Goal: Task Accomplishment & Management: Manage account settings

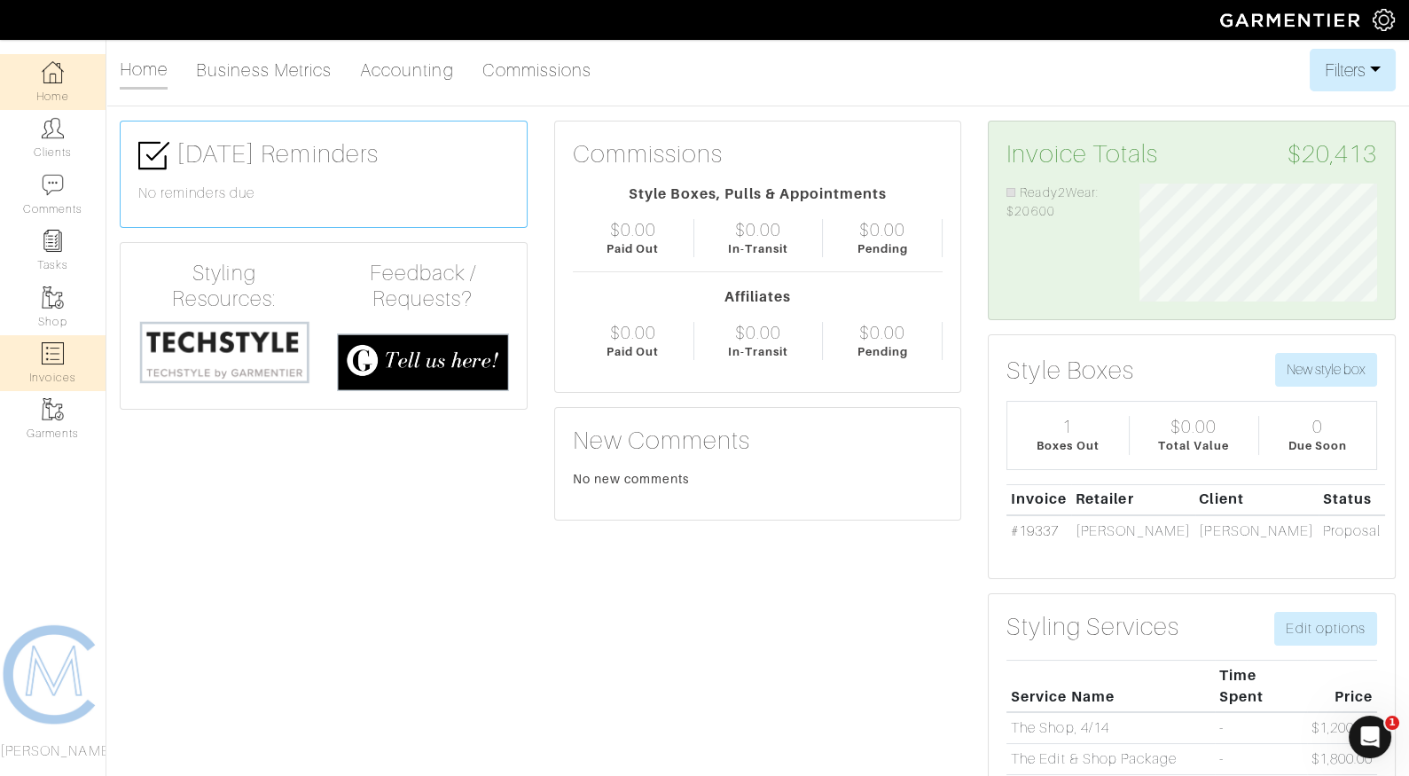
click at [60, 355] on img at bounding box center [53, 353] width 22 height 22
select select
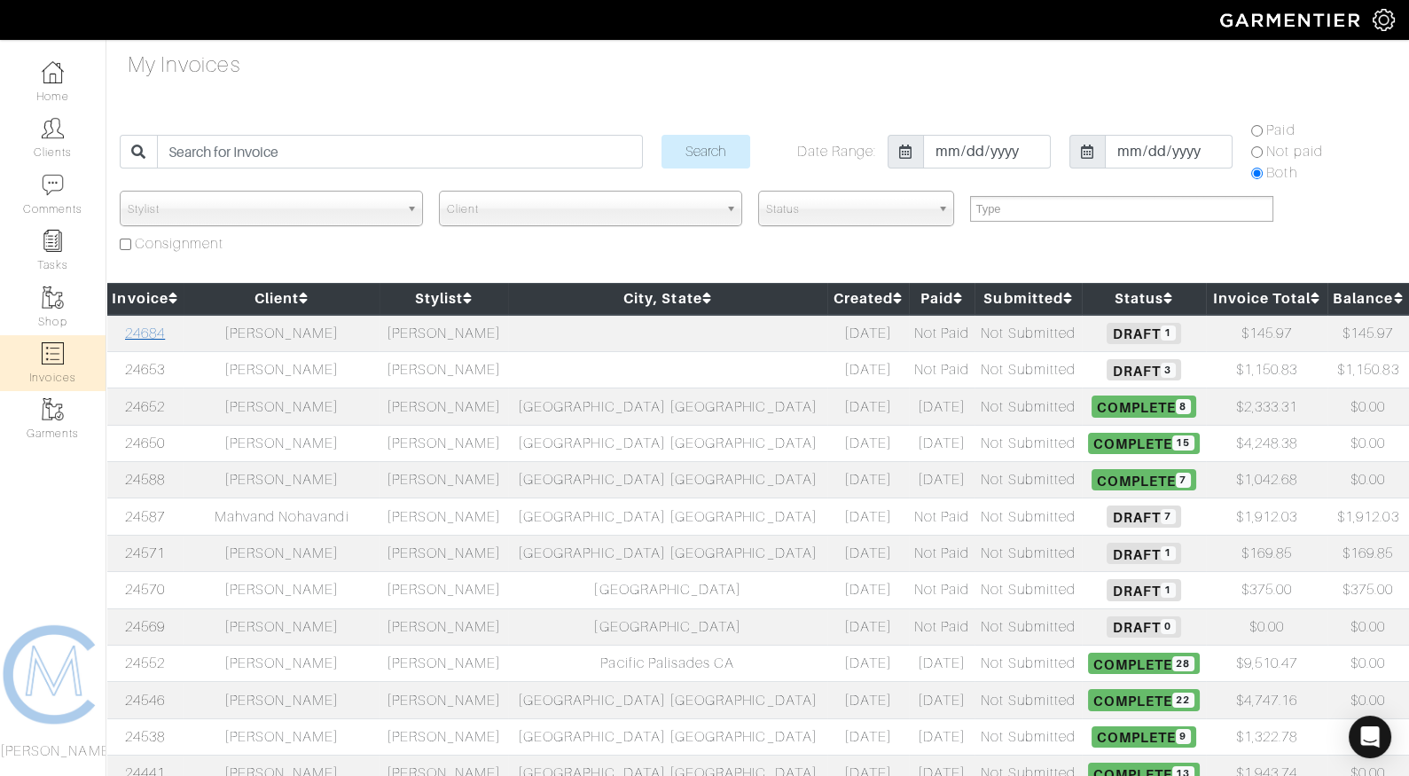
click at [165, 329] on link "24684" at bounding box center [145, 333] width 40 height 16
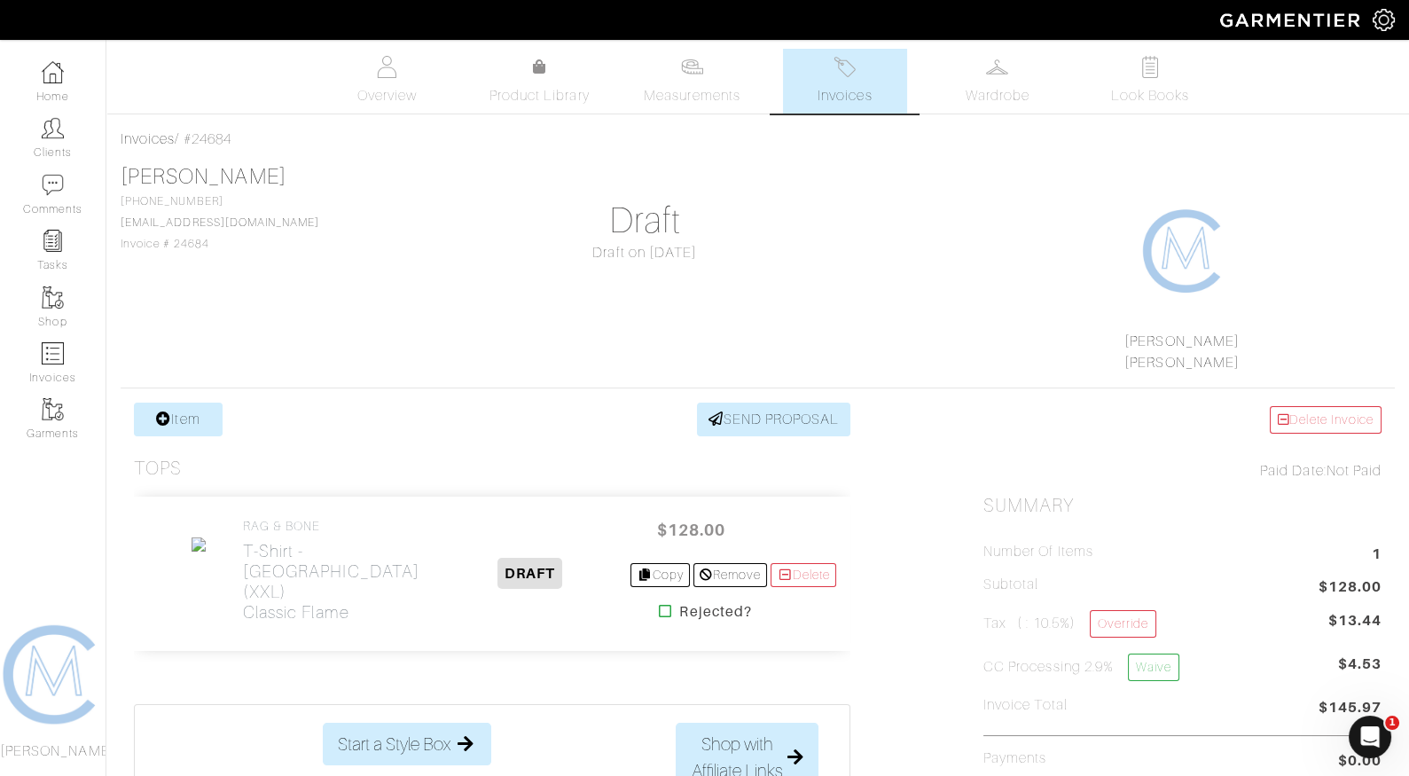
scroll to position [20, 0]
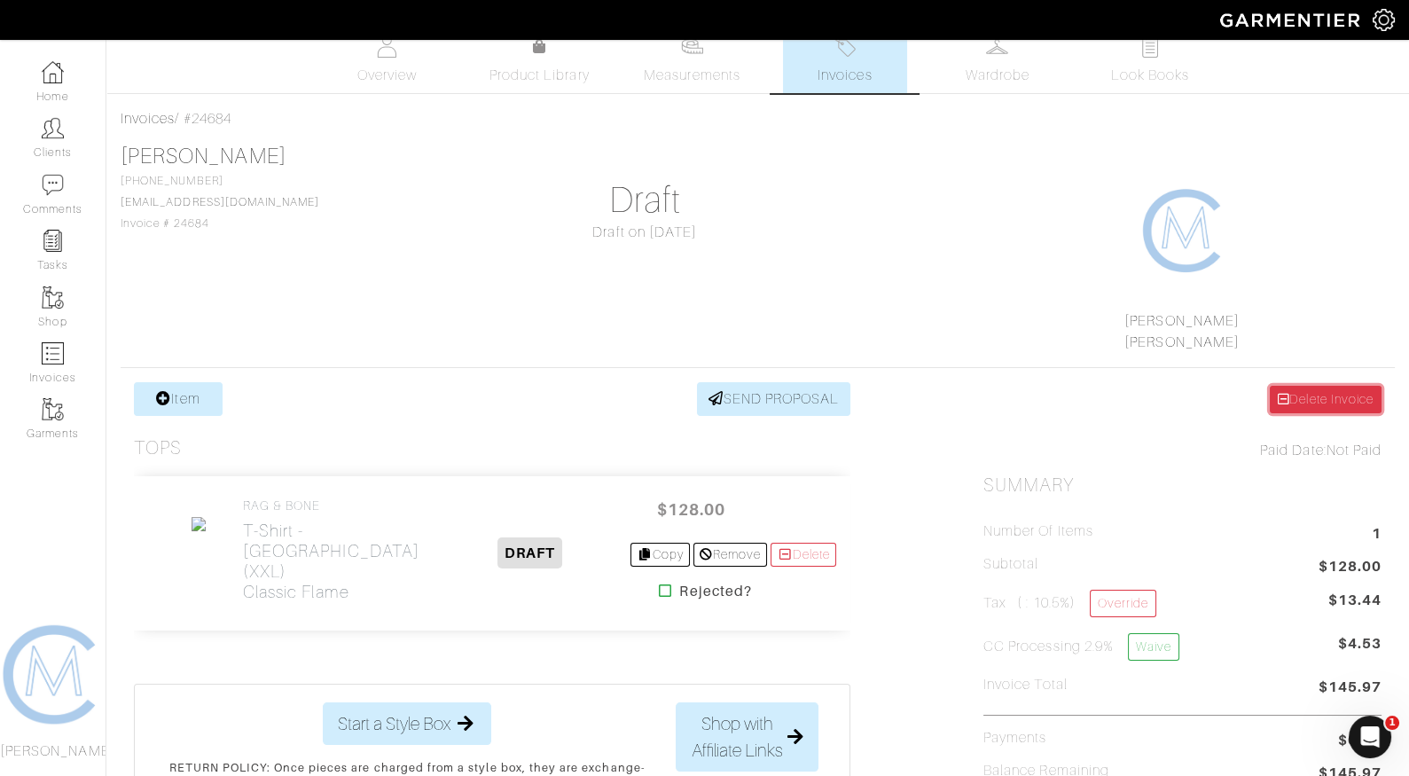
click at [1321, 395] on link "Delete Invoice" at bounding box center [1326, 399] width 112 height 27
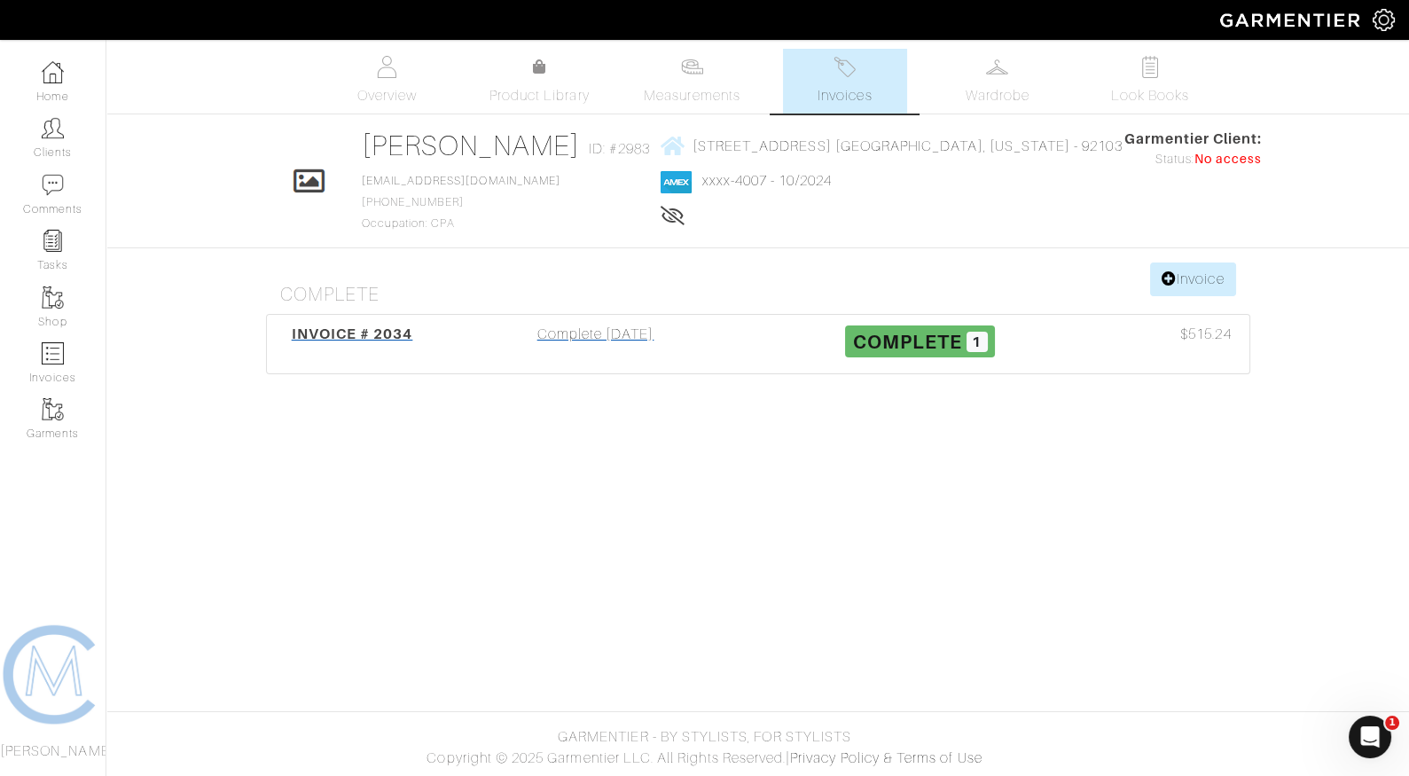
click at [373, 340] on div "INVOICE # 2034" at bounding box center [352, 344] width 162 height 41
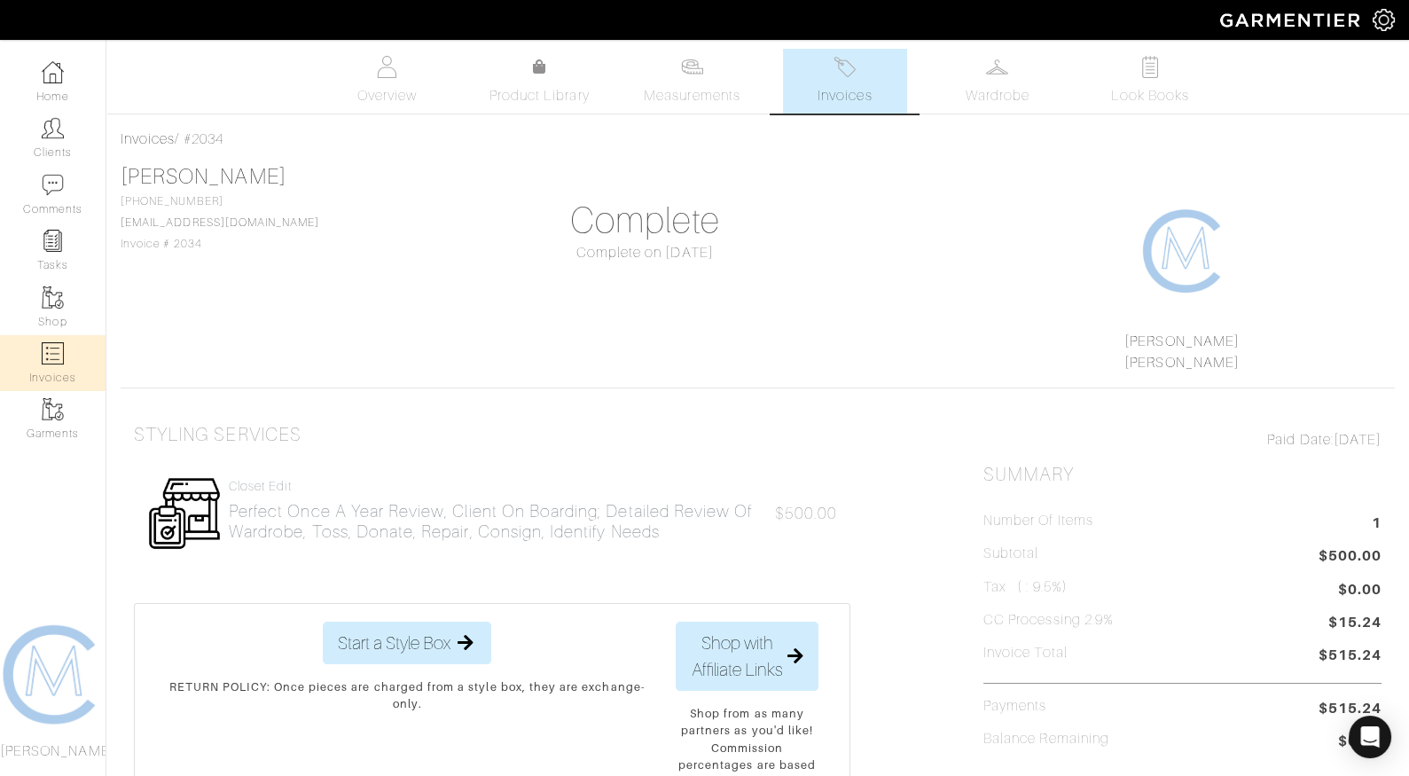
click at [56, 353] on img at bounding box center [53, 353] width 22 height 22
select select
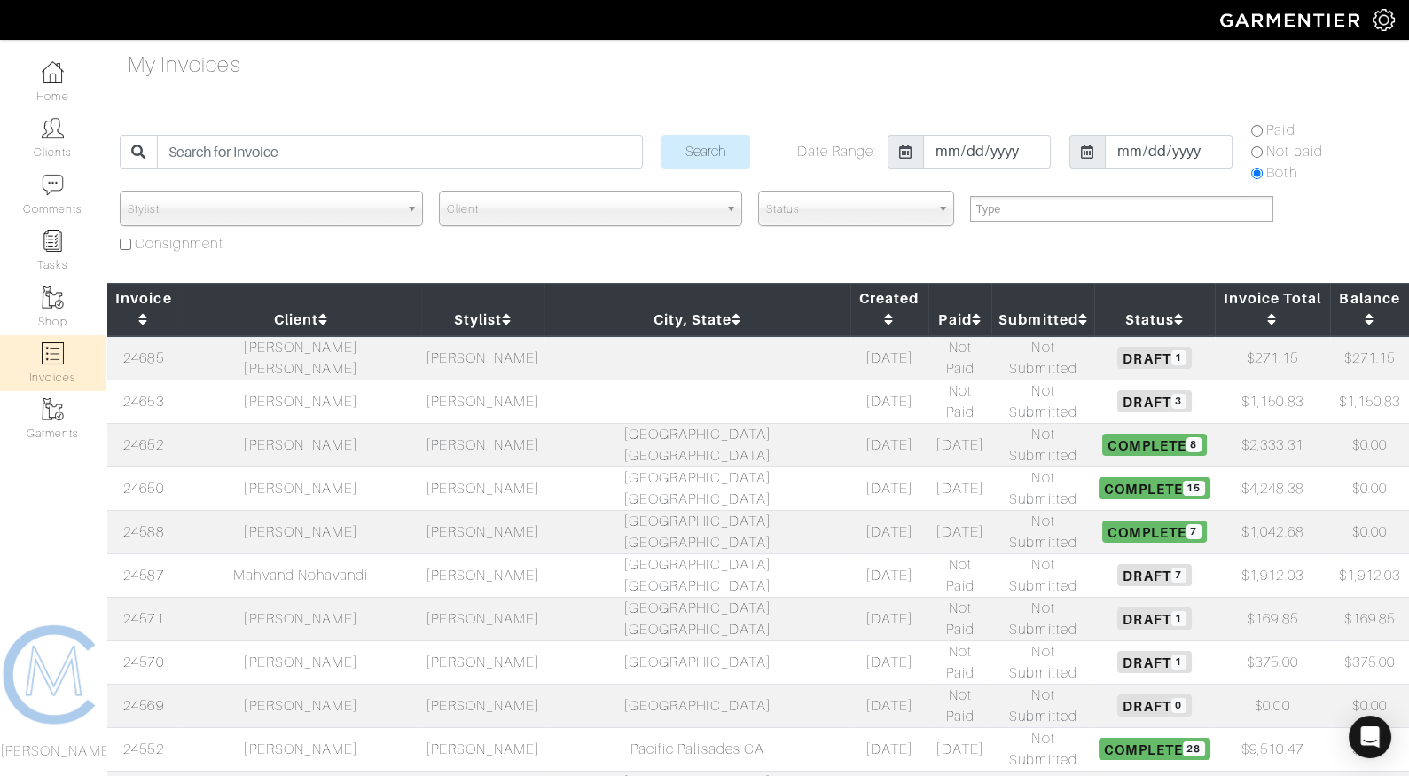
click at [167, 336] on td "24685" at bounding box center [143, 358] width 74 height 44
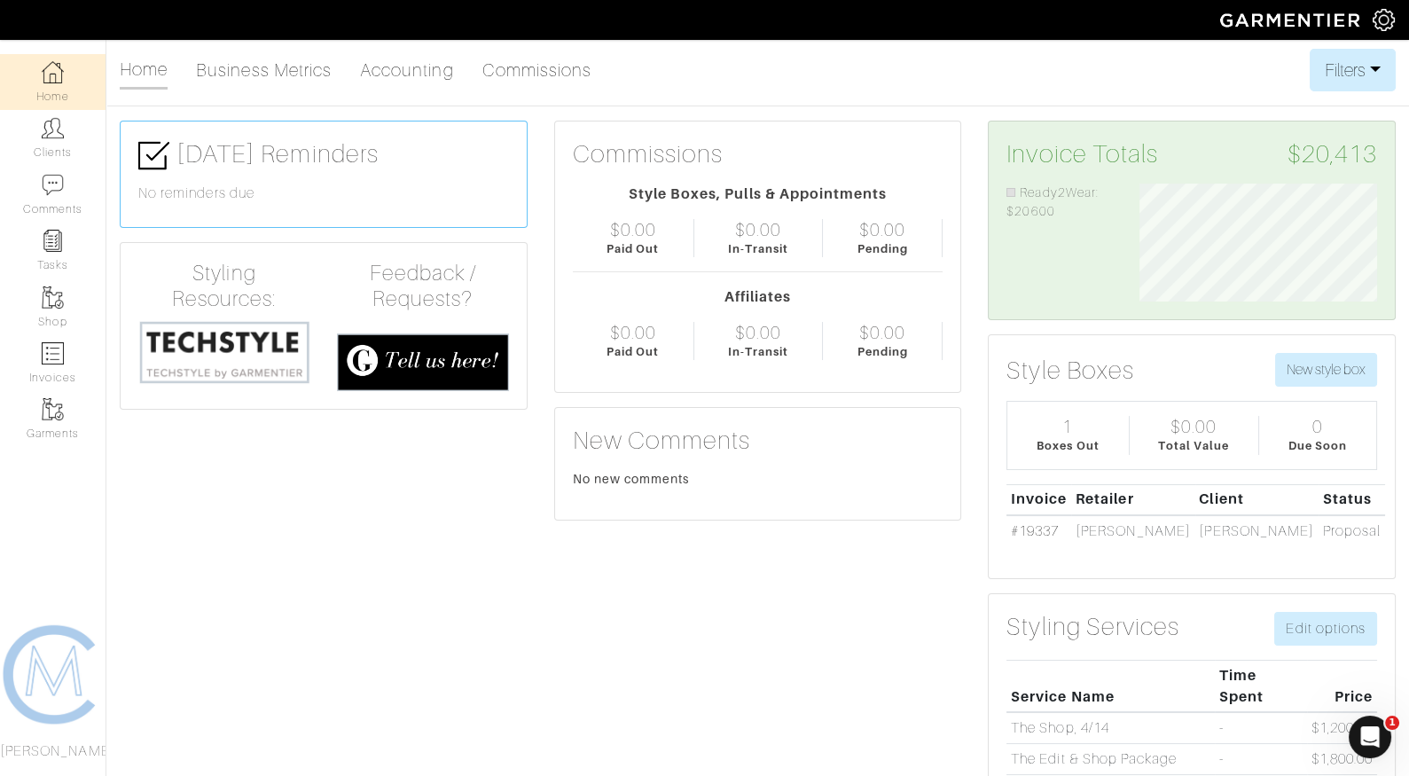
scroll to position [118, 264]
click at [51, 371] on link "Invoices" at bounding box center [53, 363] width 106 height 56
select select
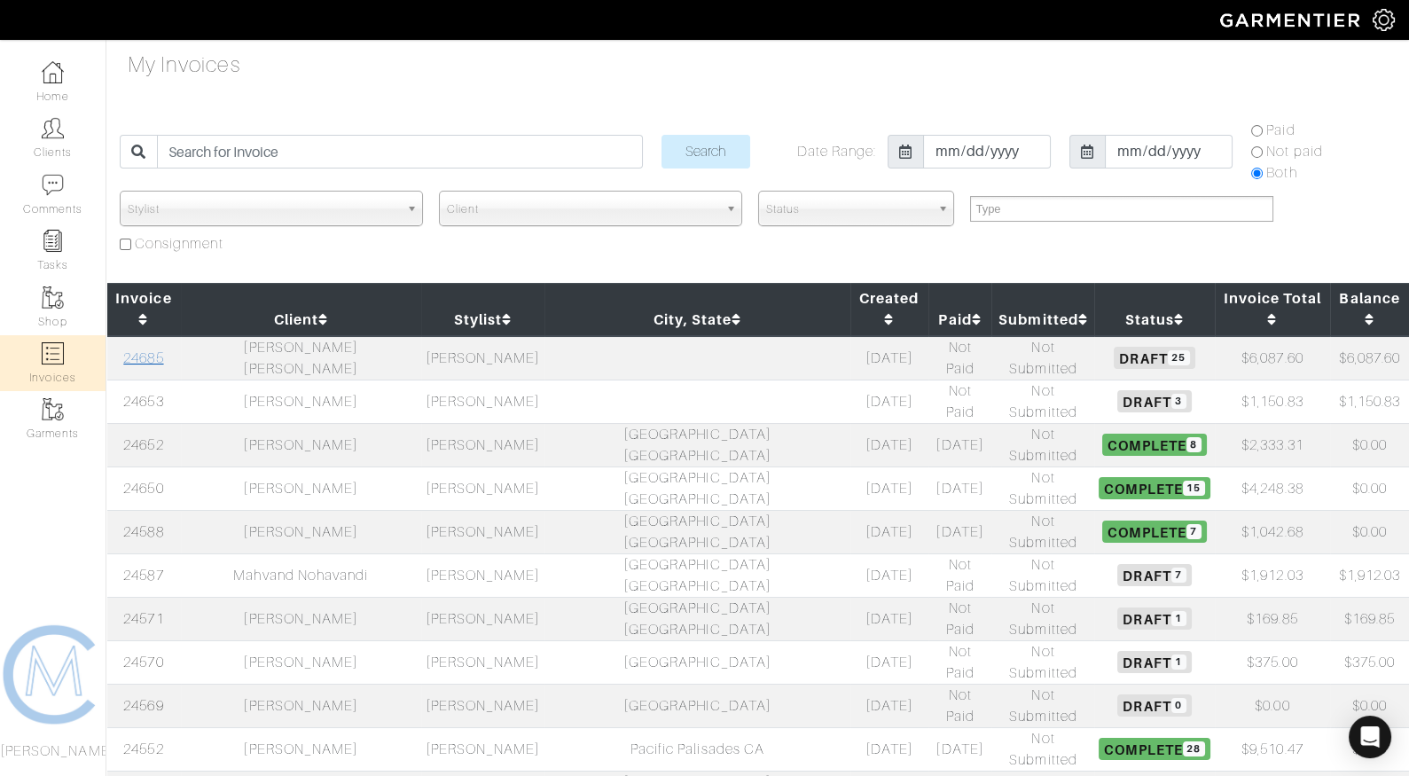
click at [160, 350] on link "24685" at bounding box center [143, 358] width 40 height 16
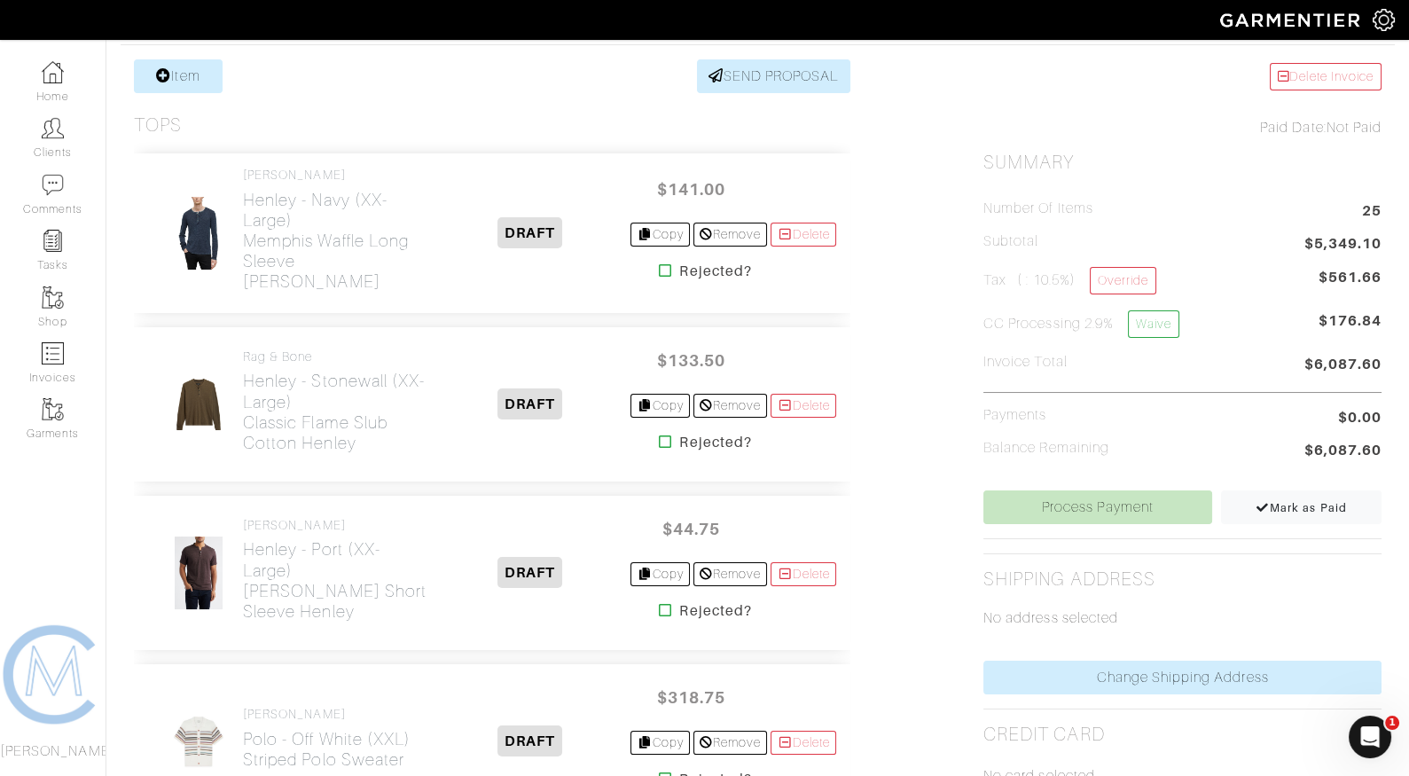
scroll to position [385, 0]
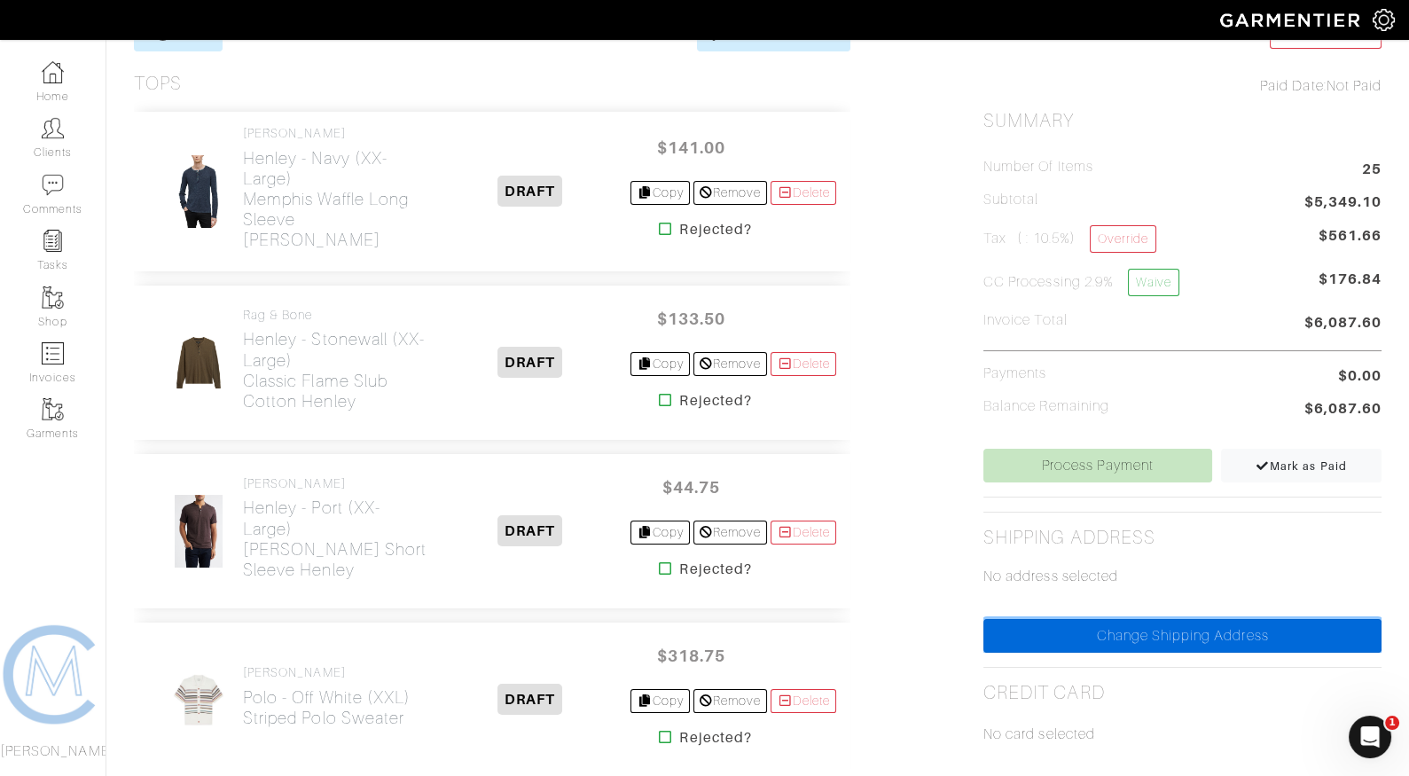
click at [1059, 636] on link "Change Shipping Address" at bounding box center [1182, 636] width 398 height 34
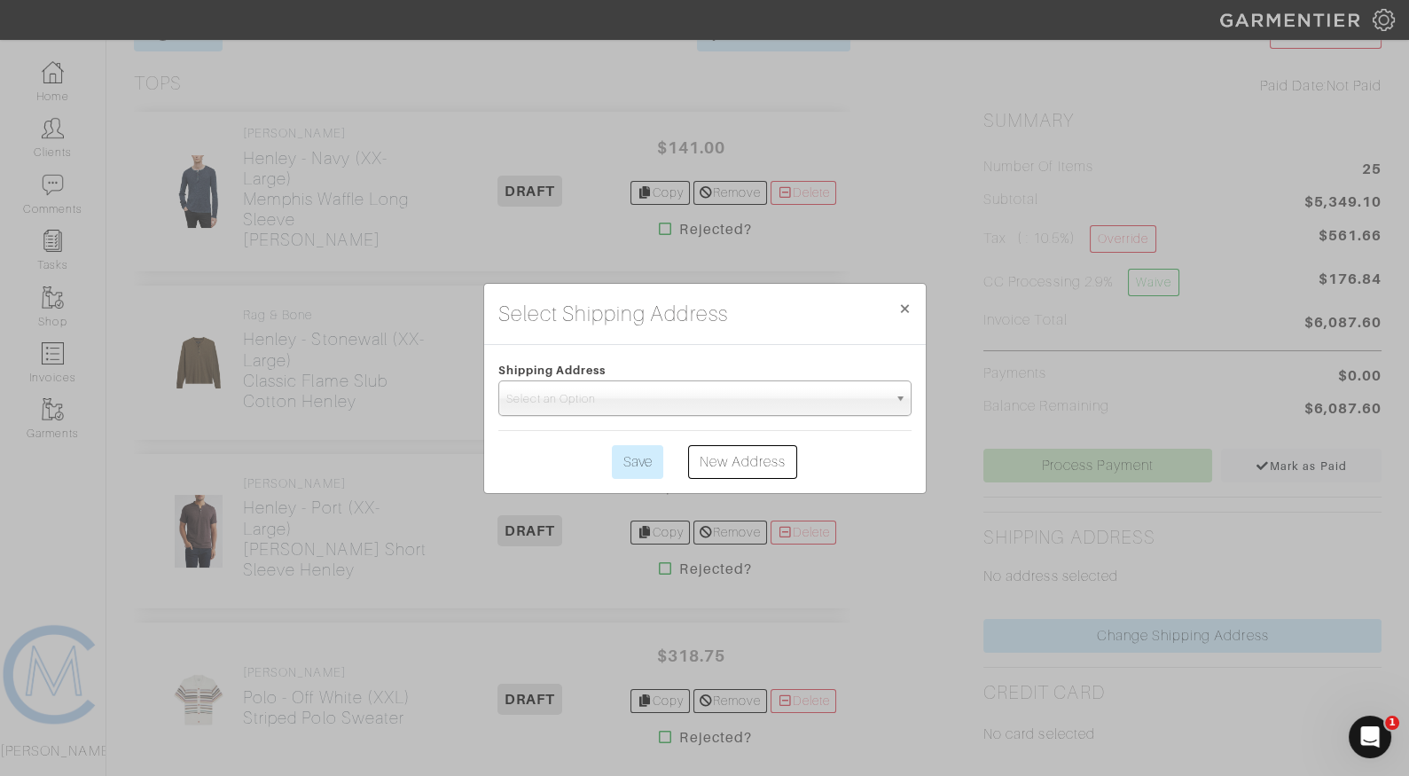
click at [753, 424] on form "Shipping Address Select an Option Save New Address" at bounding box center [704, 419] width 413 height 120
click at [751, 403] on span "Select an Option" at bounding box center [696, 398] width 381 height 35
click at [904, 304] on span "×" at bounding box center [904, 308] width 13 height 24
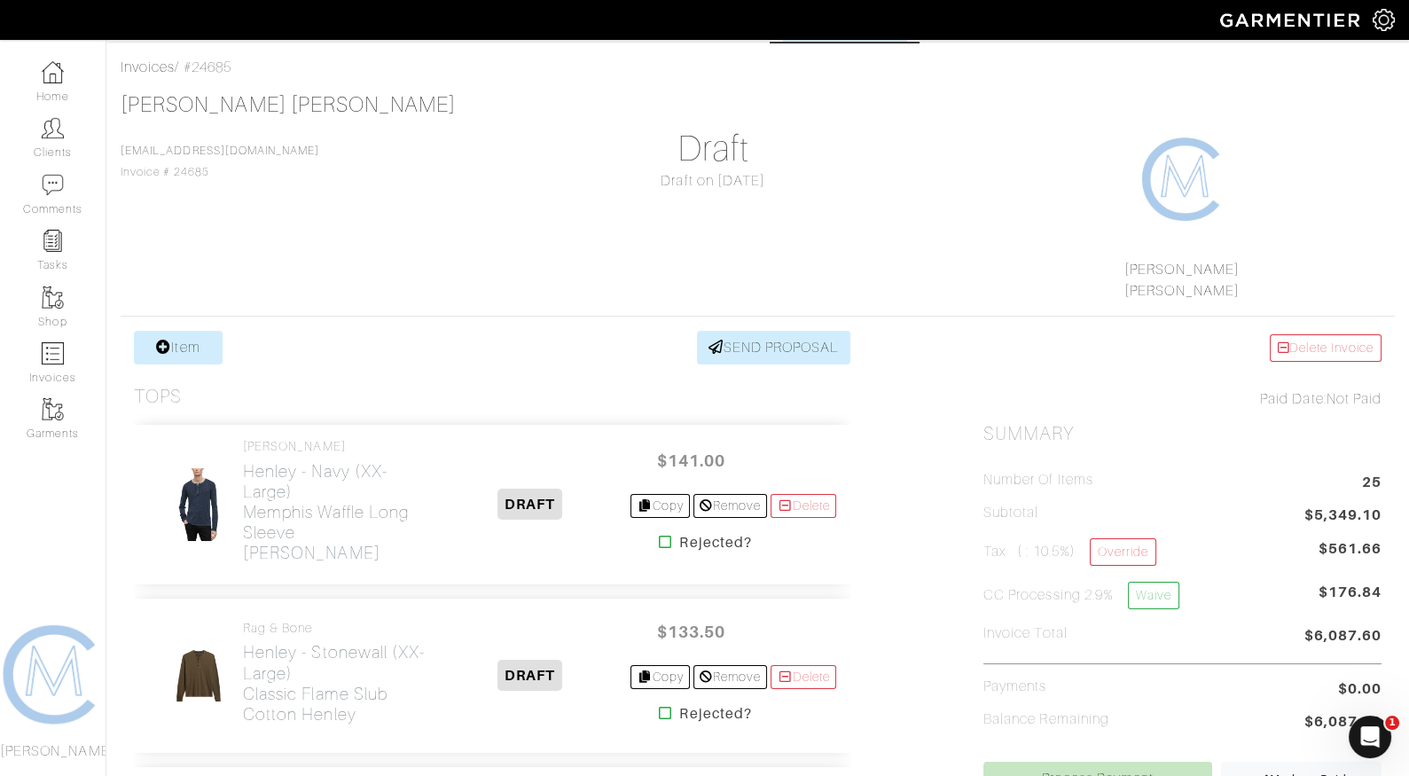
scroll to position [0, 0]
